Goal: Task Accomplishment & Management: Use online tool/utility

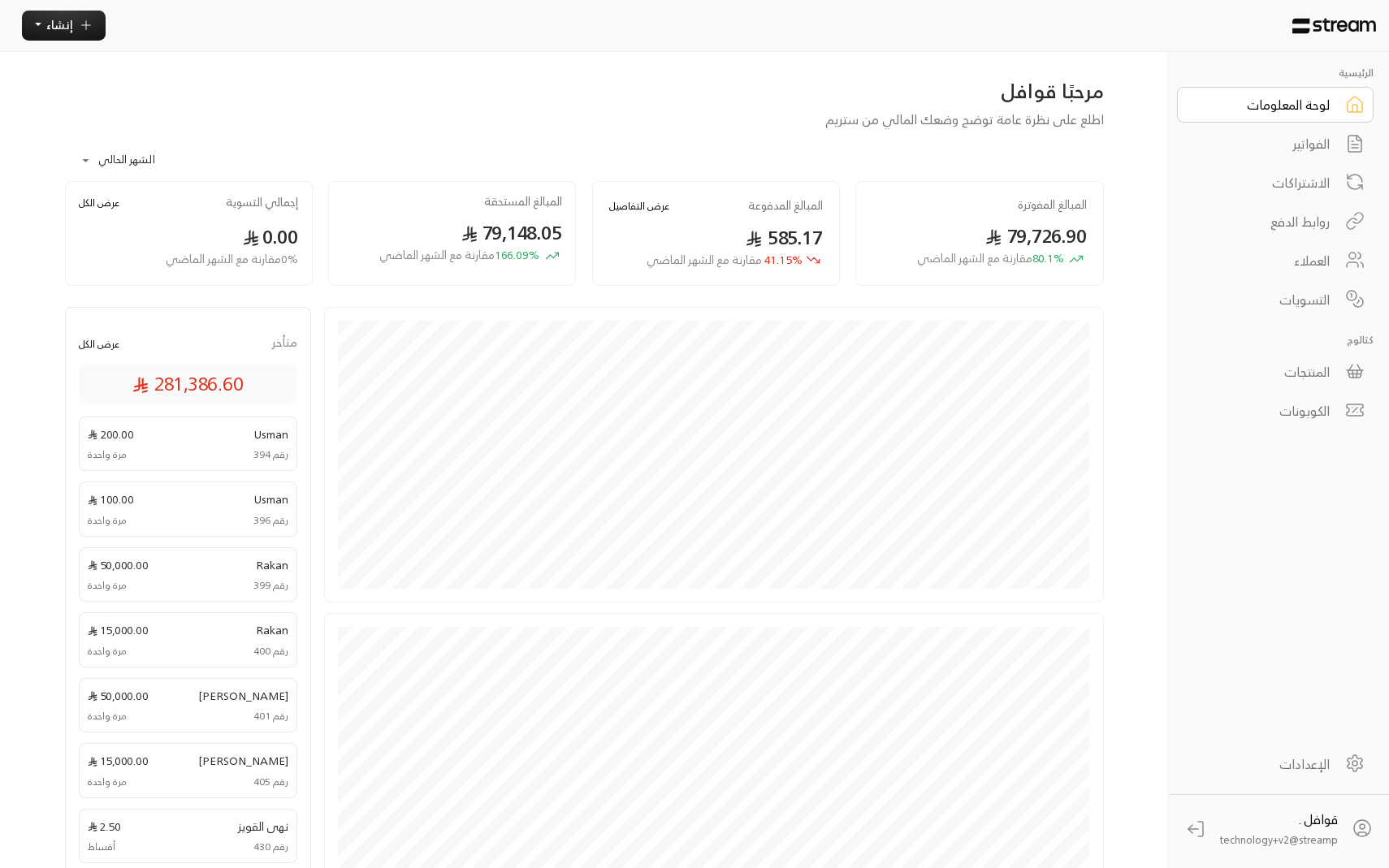
scroll to position [288, 0]
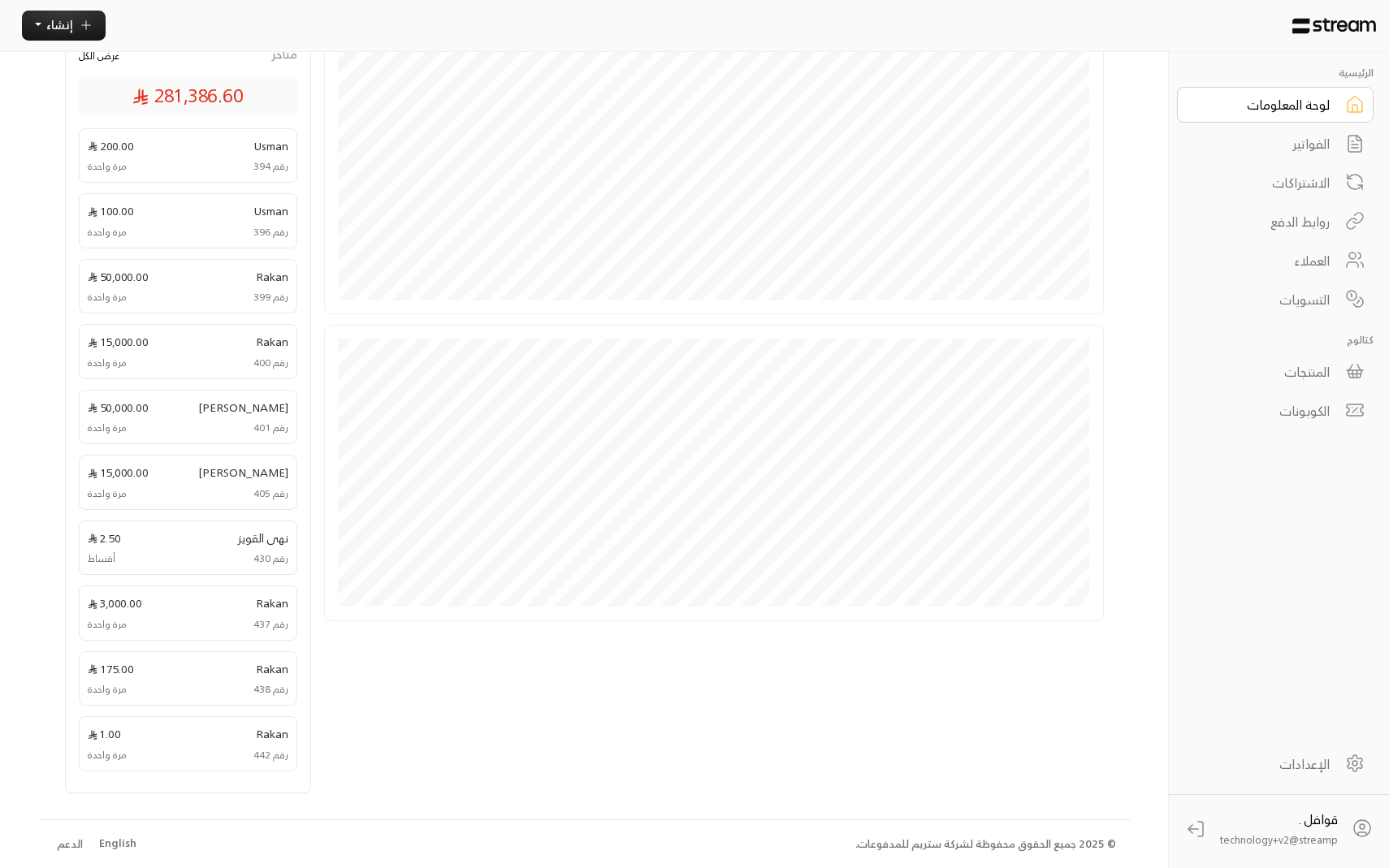
click at [119, 848] on div "English" at bounding box center [117, 843] width 37 height 16
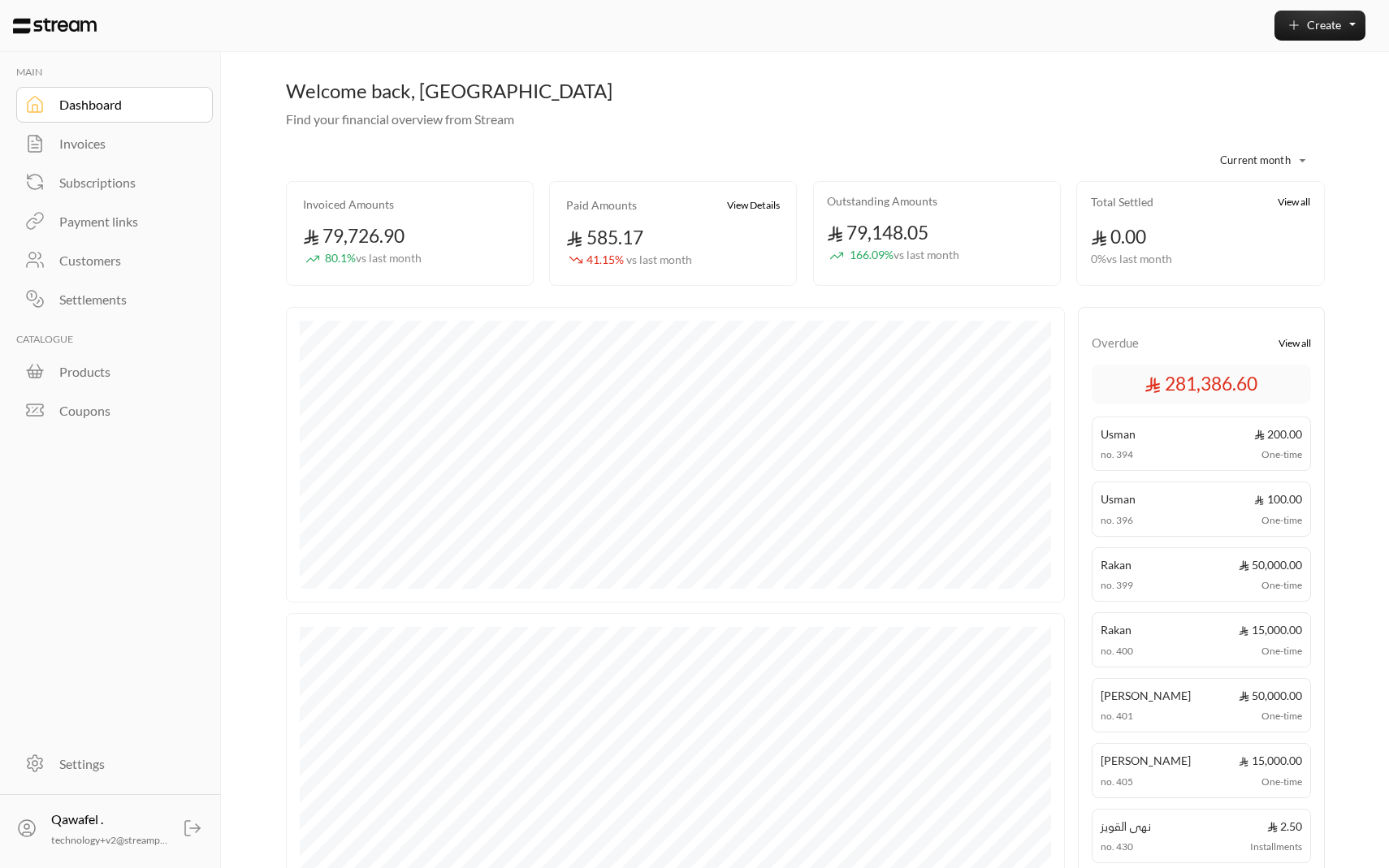
click at [1299, 42] on div "Create" at bounding box center [803, 25] width 1172 height 52
click at [1299, 33] on button "Create" at bounding box center [1320, 25] width 91 height 30
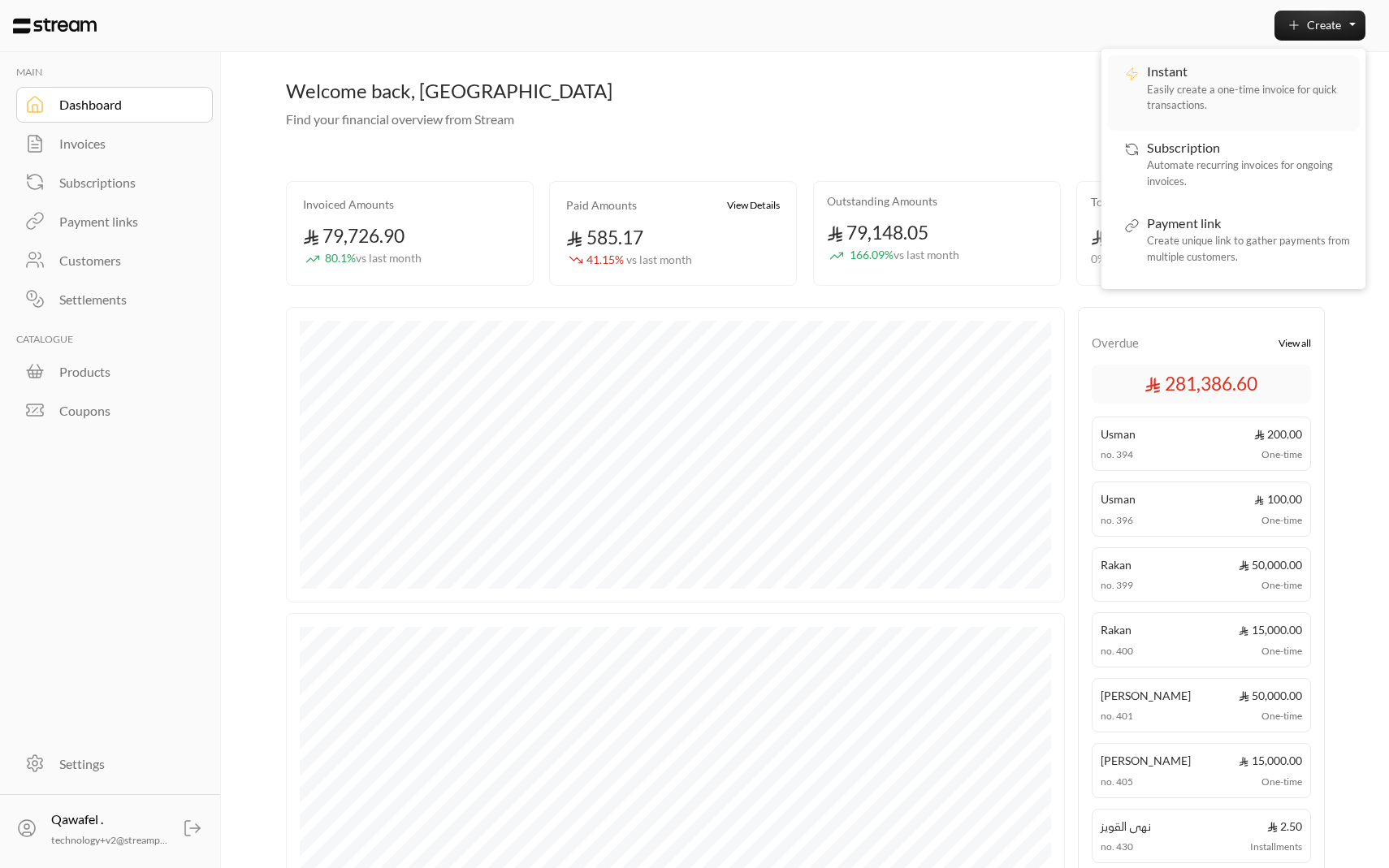
click at [1274, 79] on div "Instant Easily create a one-time invoice for quick transactions." at bounding box center [1247, 93] width 203 height 62
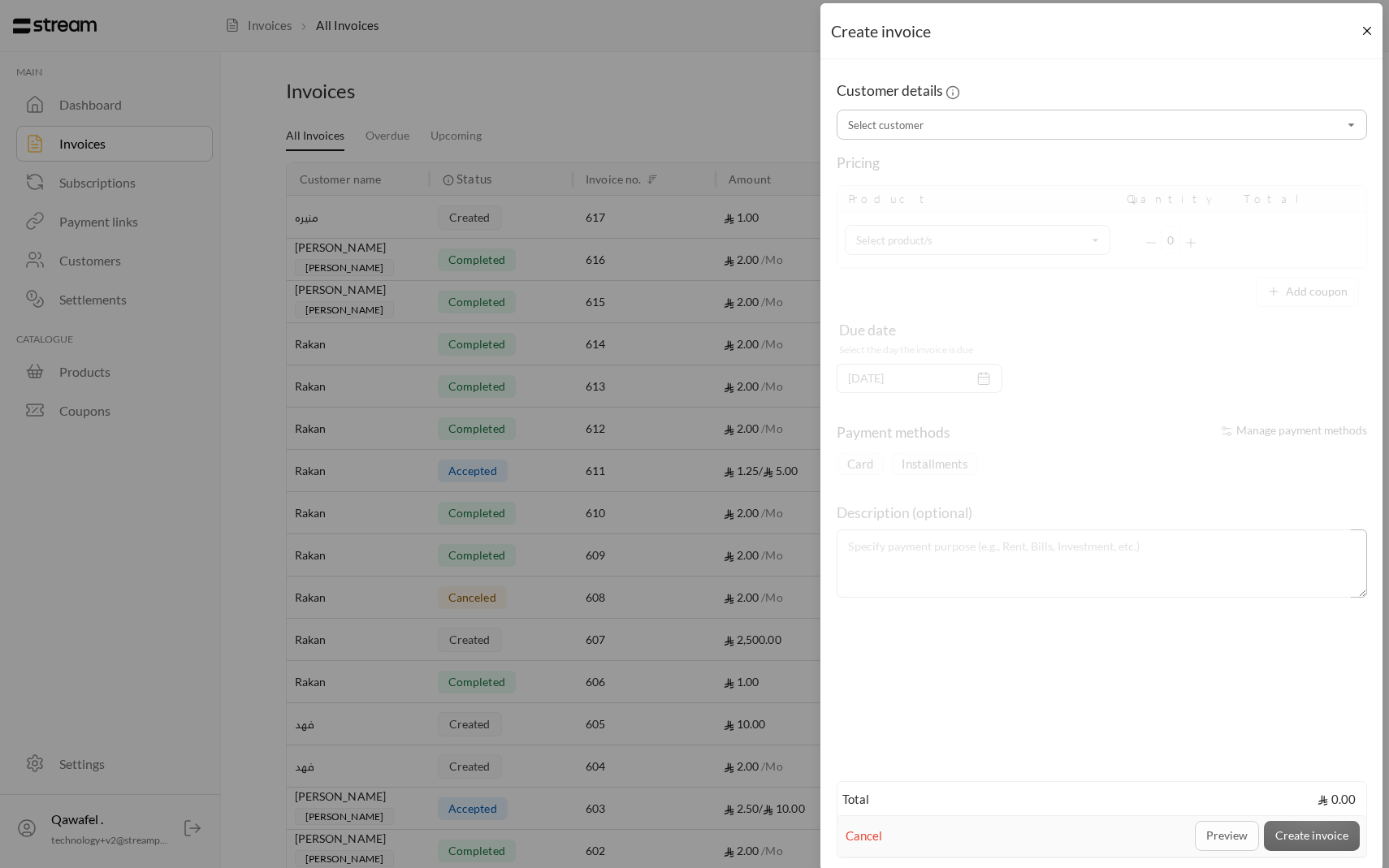
click at [1035, 125] on input "Select customer" at bounding box center [1102, 125] width 525 height 25
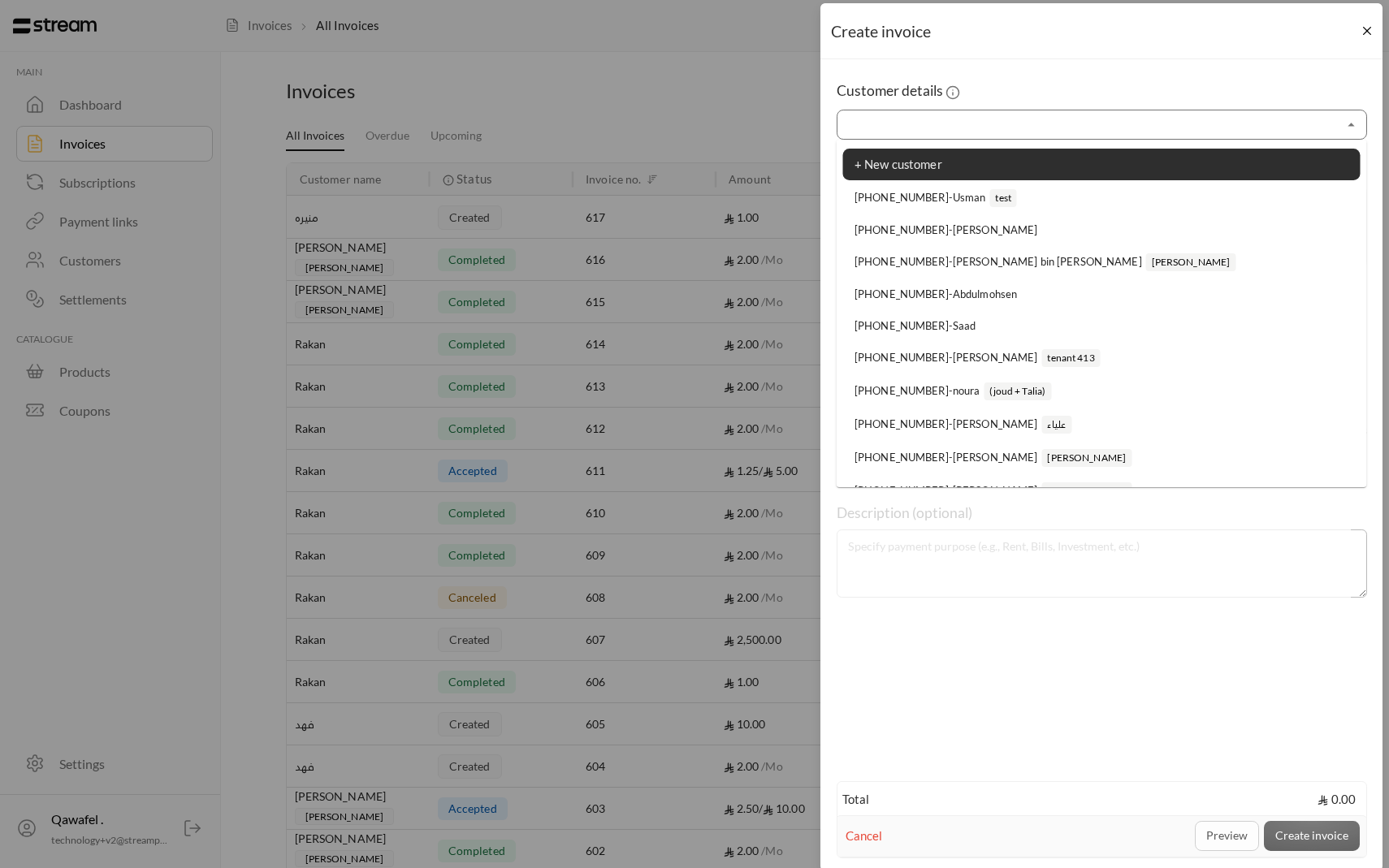
click at [749, 195] on div "Create invoice Customer details Select customer Select customer Pricing Product…" at bounding box center [694, 434] width 1389 height 868
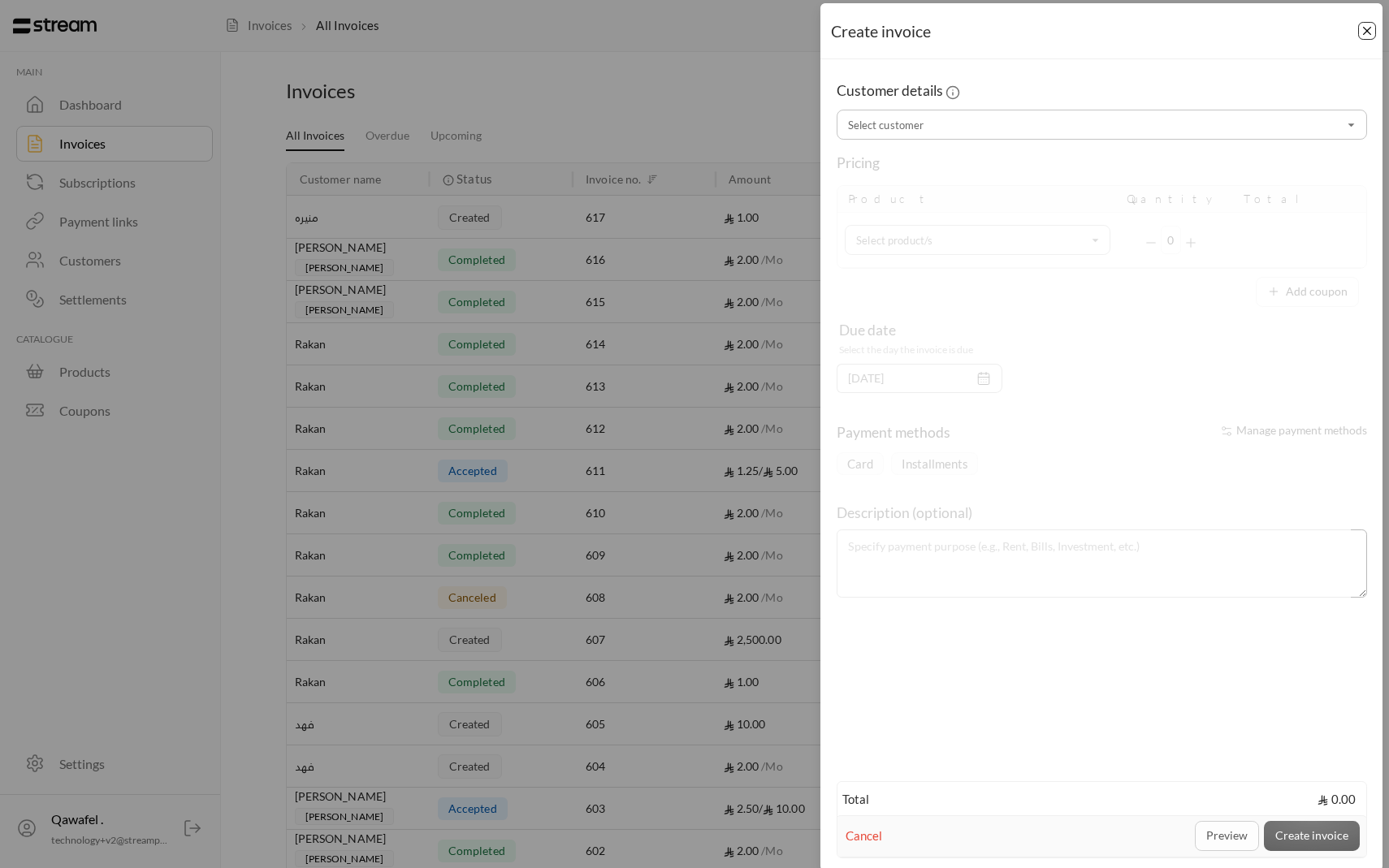
click at [1362, 30] on button "Close" at bounding box center [1367, 31] width 18 height 18
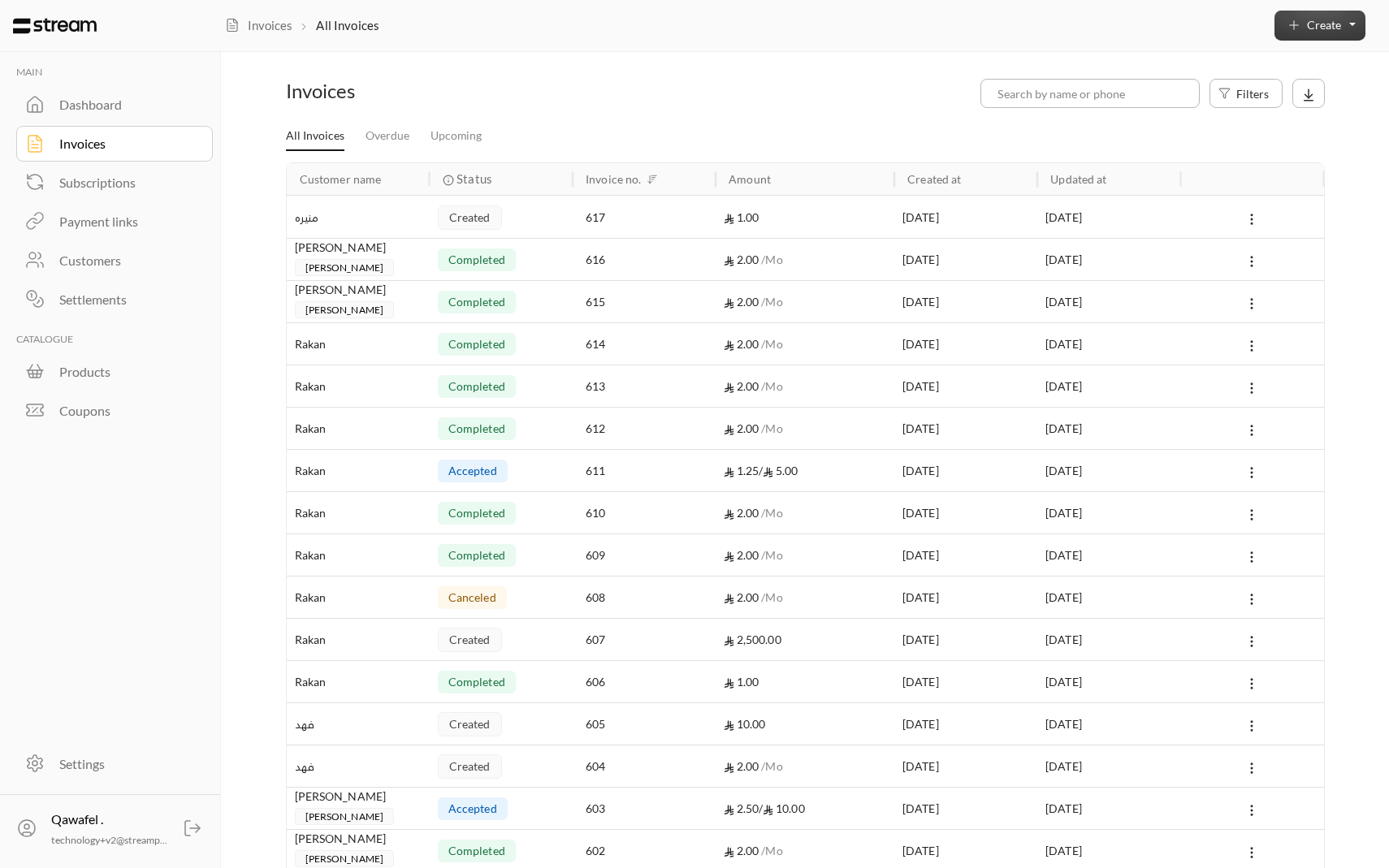
click at [1311, 15] on button "Create" at bounding box center [1320, 25] width 91 height 30
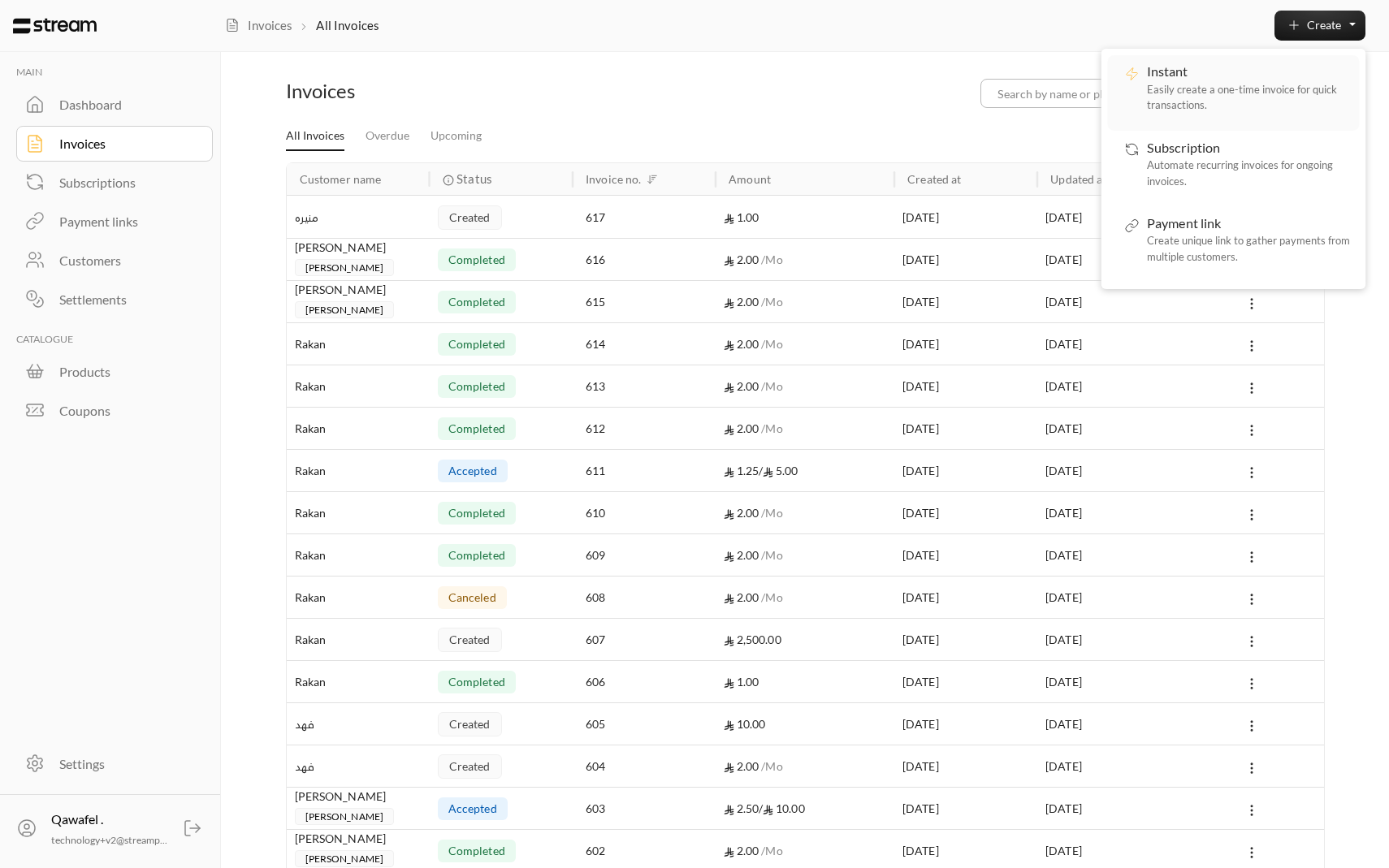
click at [1172, 108] on p "Easily create a one-time invoice for quick transactions." at bounding box center [1247, 97] width 203 height 32
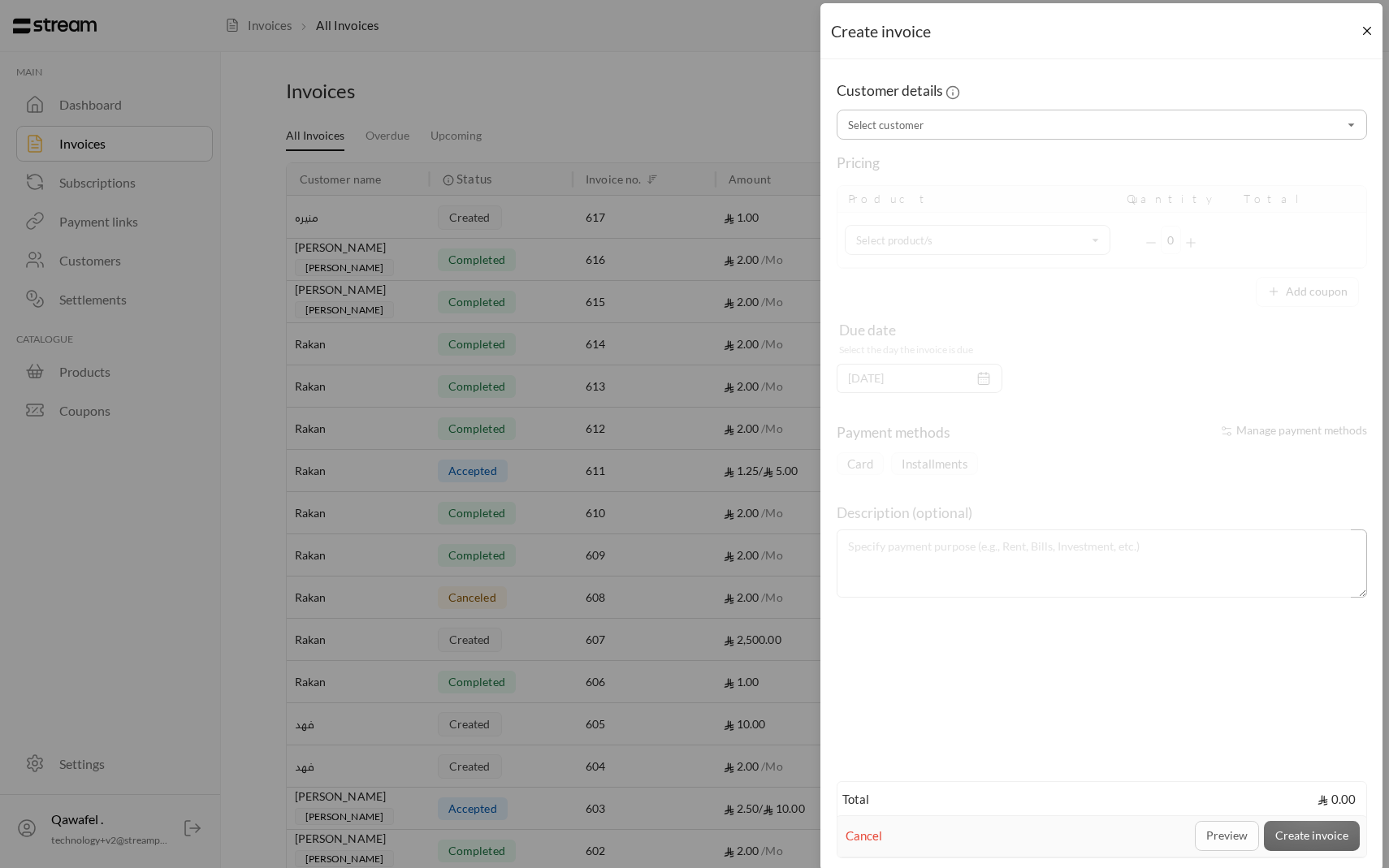
click at [327, 261] on div "Create invoice Customer details Select customer Select customer Pricing Product…" at bounding box center [694, 434] width 1389 height 868
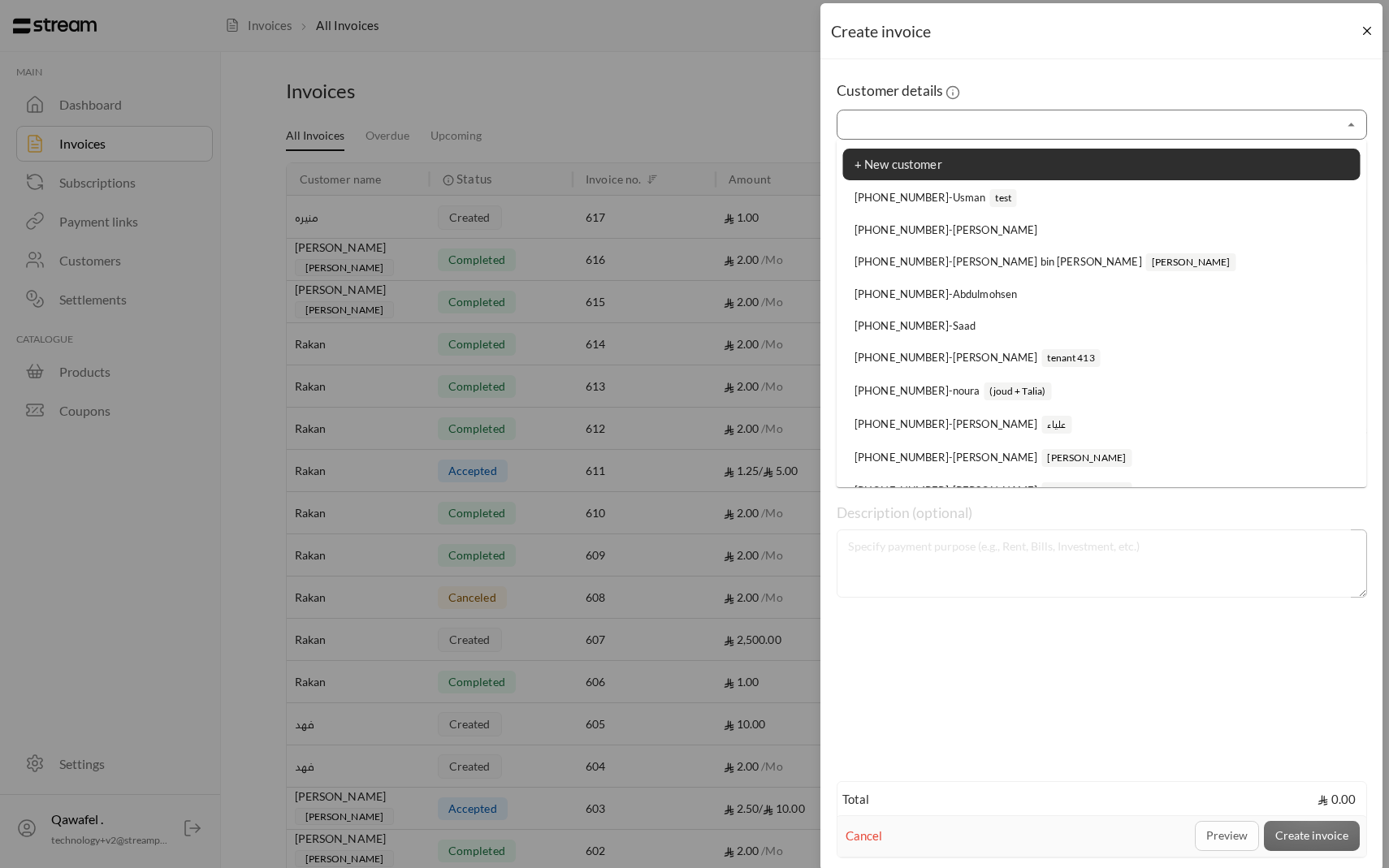
click at [1292, 124] on input "Select customer" at bounding box center [1102, 125] width 525 height 25
click at [1308, 92] on div "Customer details" at bounding box center [1101, 90] width 546 height 21
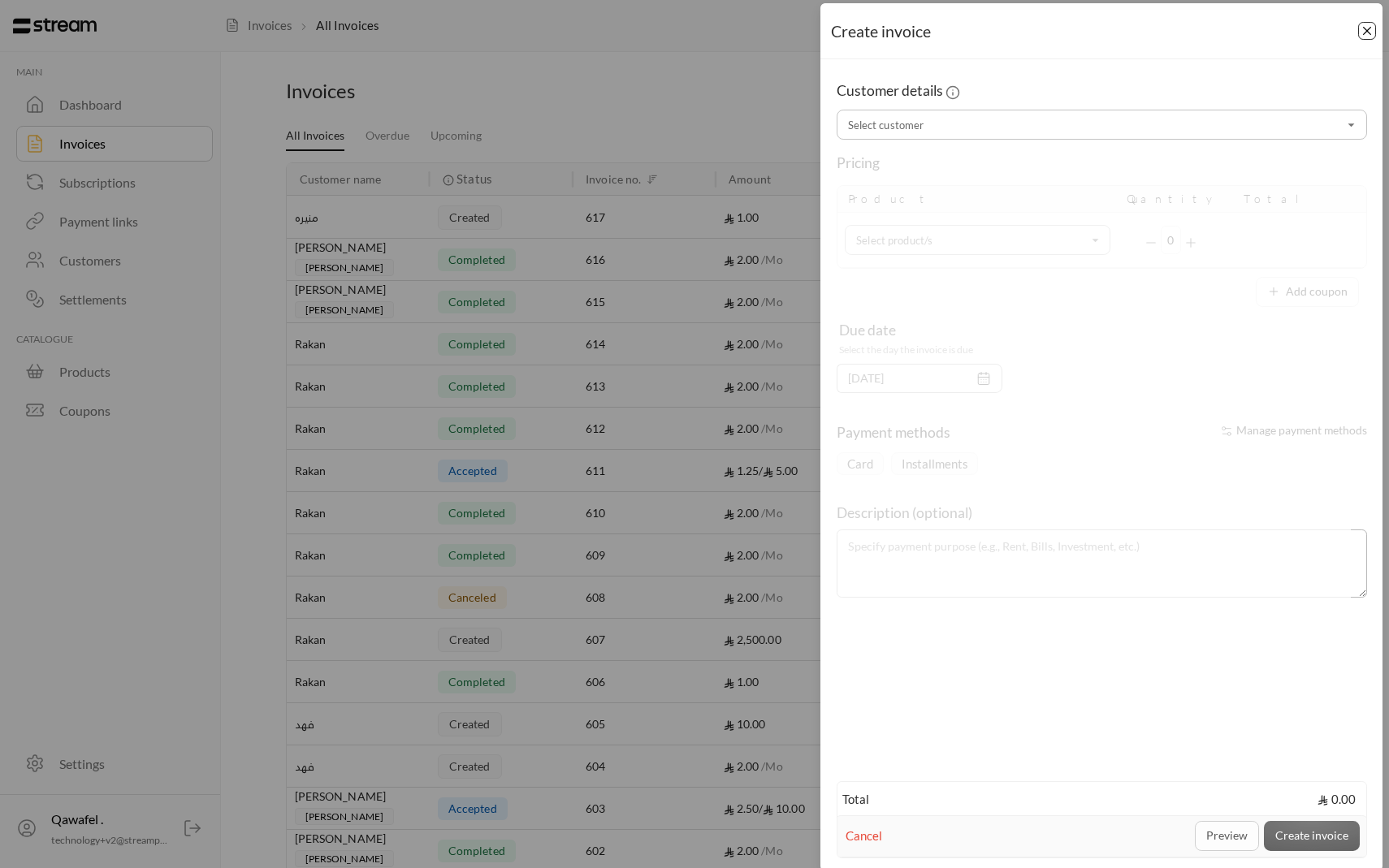
click at [1362, 29] on button "Close" at bounding box center [1367, 31] width 18 height 18
